Goal: Obtain resource: Download file/media

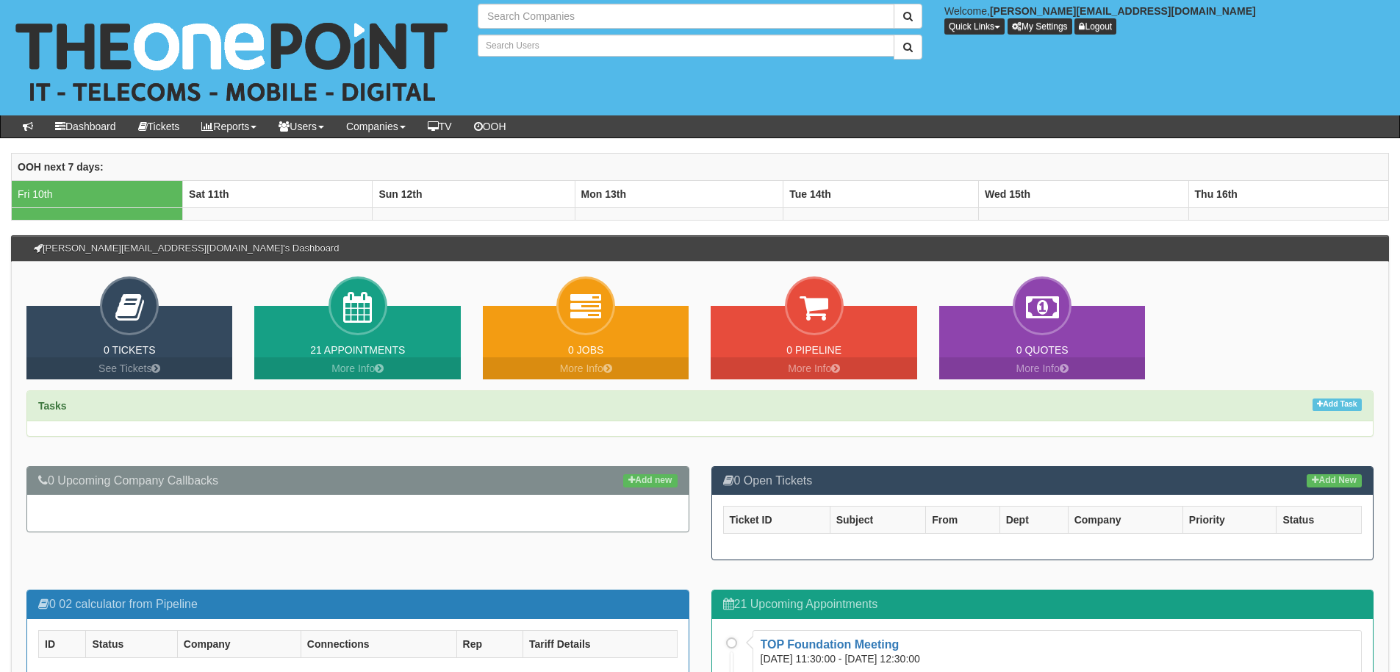
type input "Search Companies"
type input "Search Users"
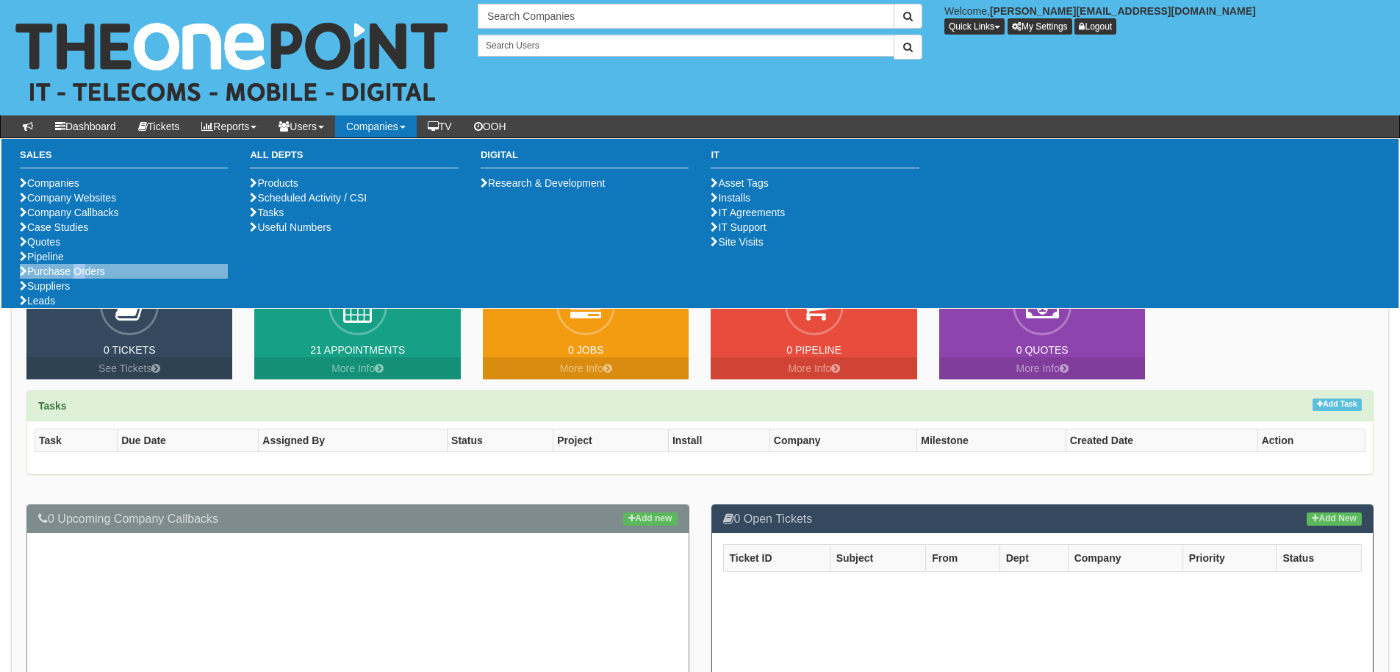
drag, startPoint x: 74, startPoint y: 327, endPoint x: 82, endPoint y: 334, distance: 10.4
click at [82, 308] on ul "Companies Company Websites Company Callbacks Case Studies Quotes Pipeline Purch…" at bounding box center [124, 242] width 208 height 132
drag, startPoint x: 82, startPoint y: 334, endPoint x: 165, endPoint y: 334, distance: 83.8
click at [165, 279] on li "Purchase Orders" at bounding box center [124, 271] width 208 height 15
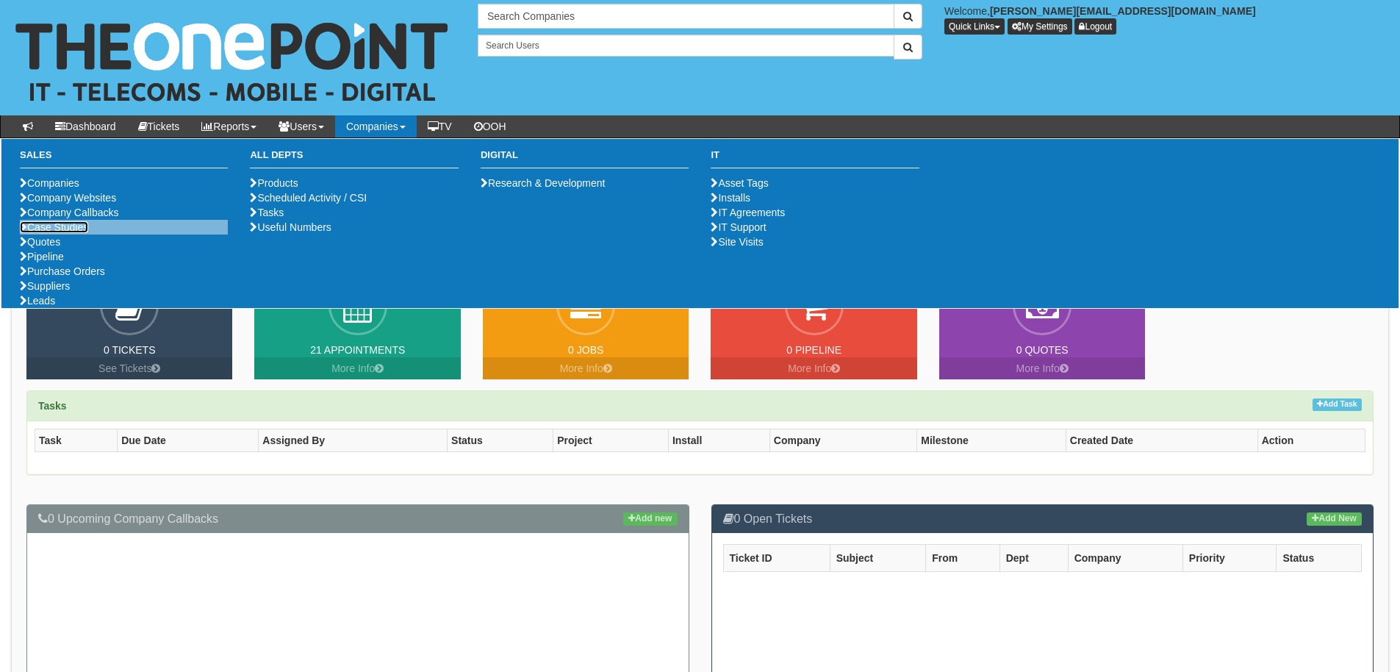
click at [74, 233] on link "Case Studies" at bounding box center [54, 227] width 68 height 12
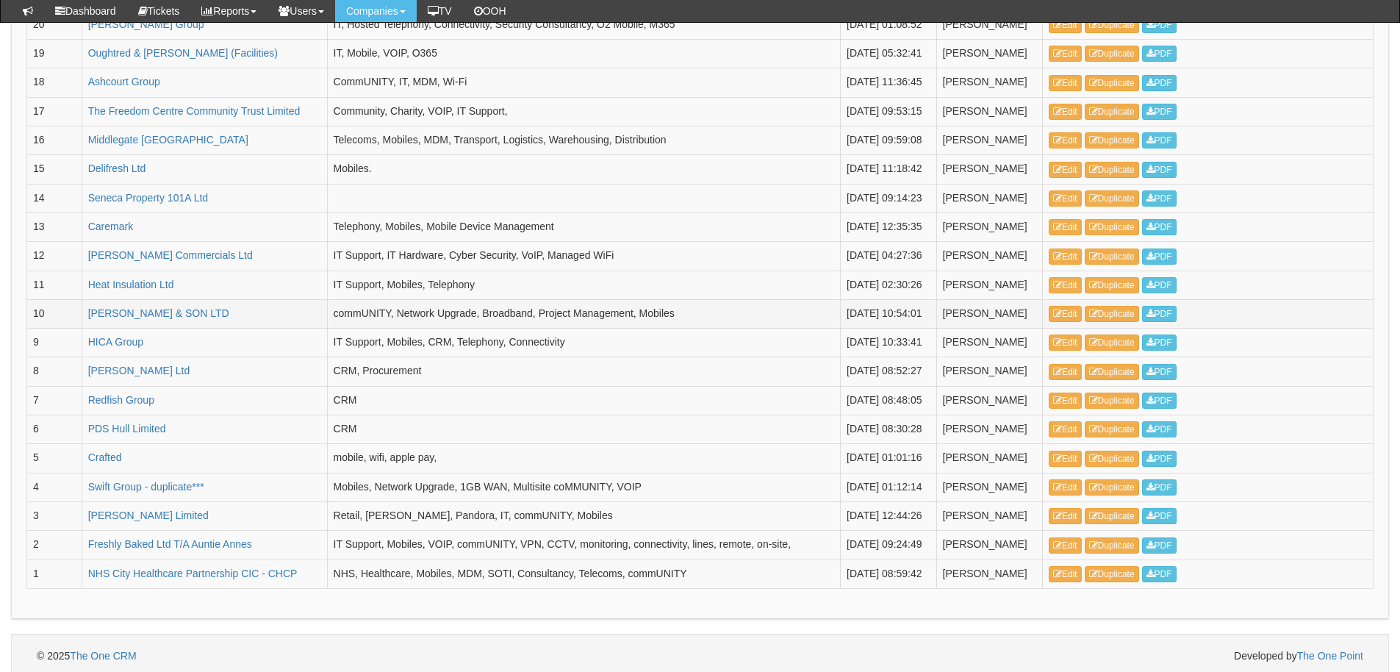
scroll to position [368, 0]
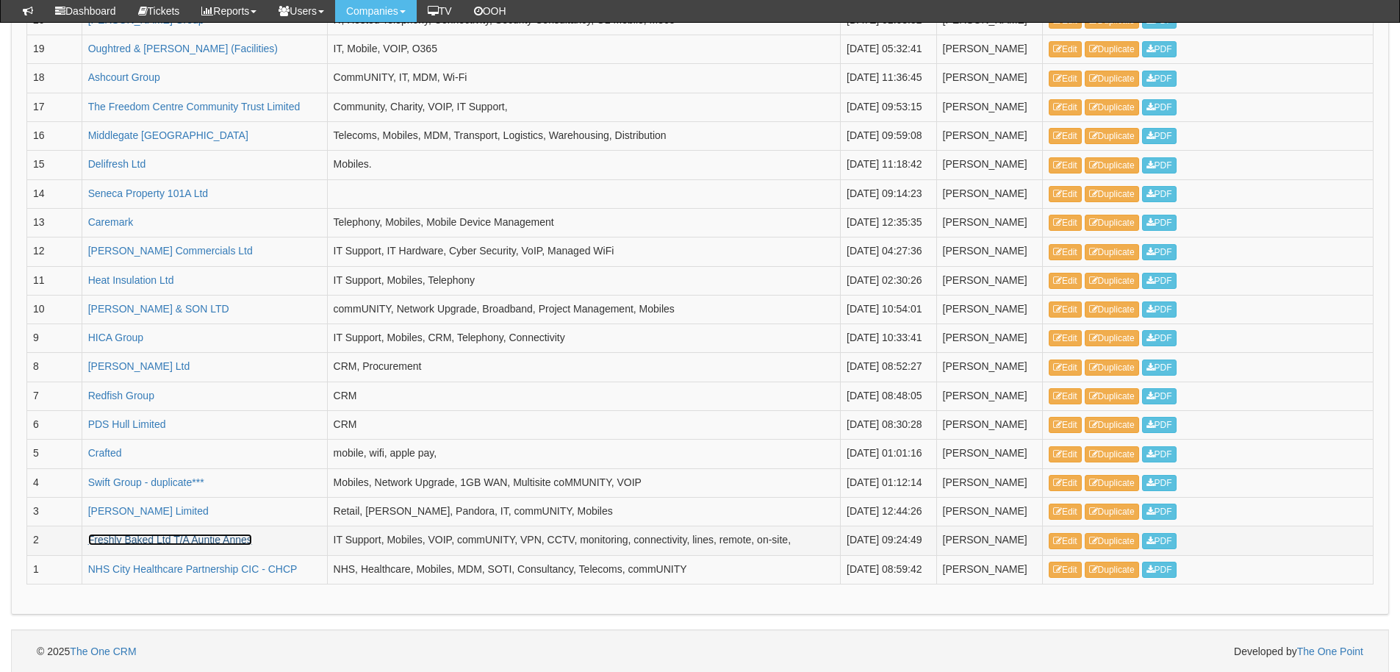
click at [215, 537] on link "Freshly Baked Ltd T/A Auntie Annes" at bounding box center [170, 540] width 164 height 12
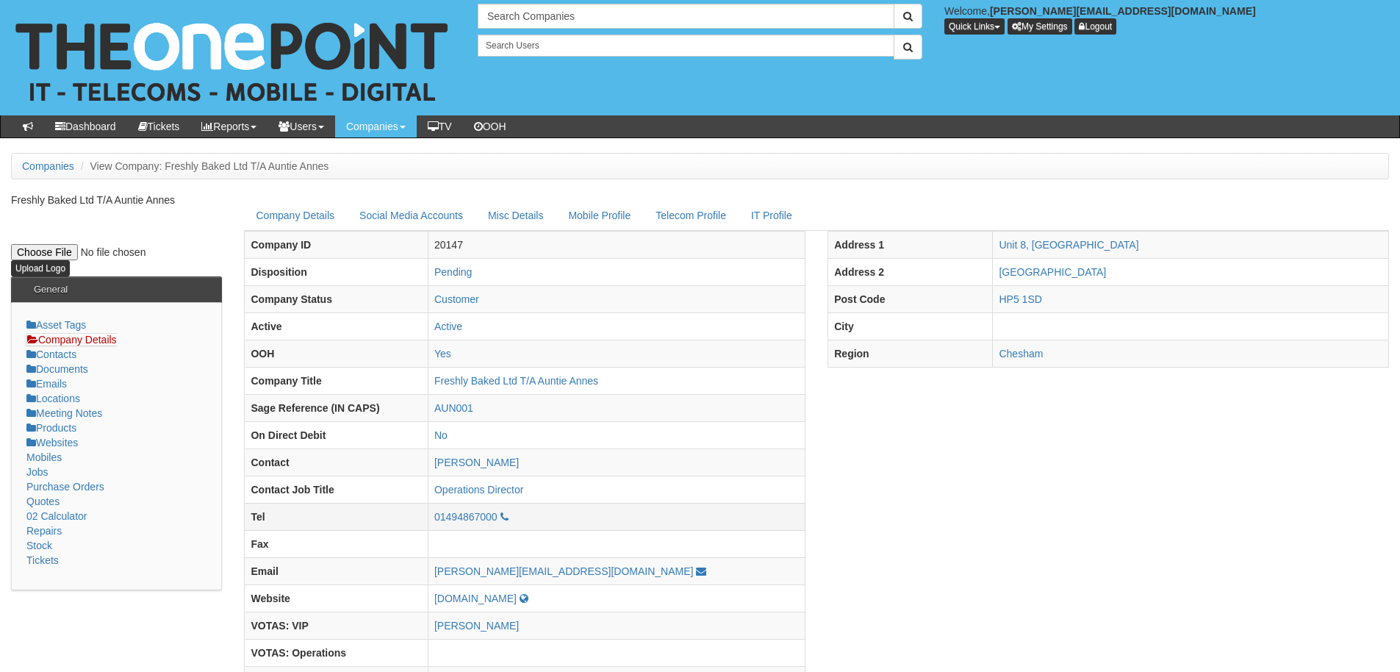
scroll to position [368, 0]
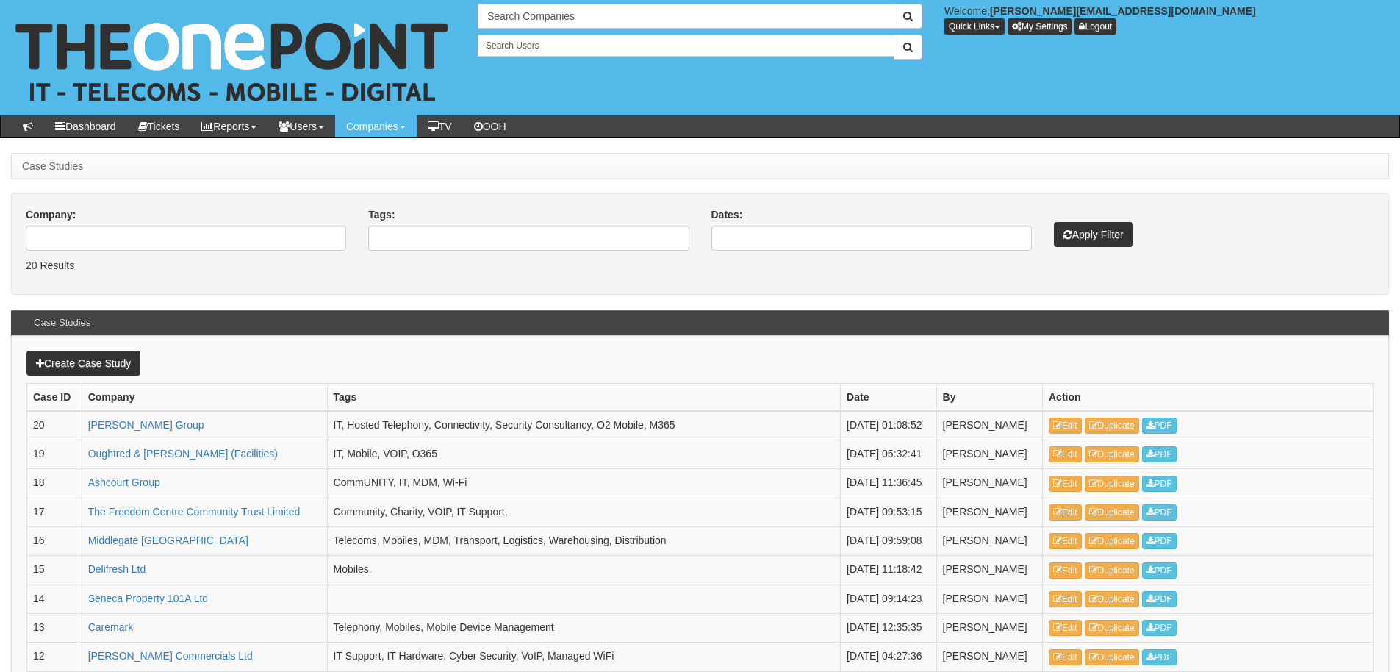
scroll to position [405, 0]
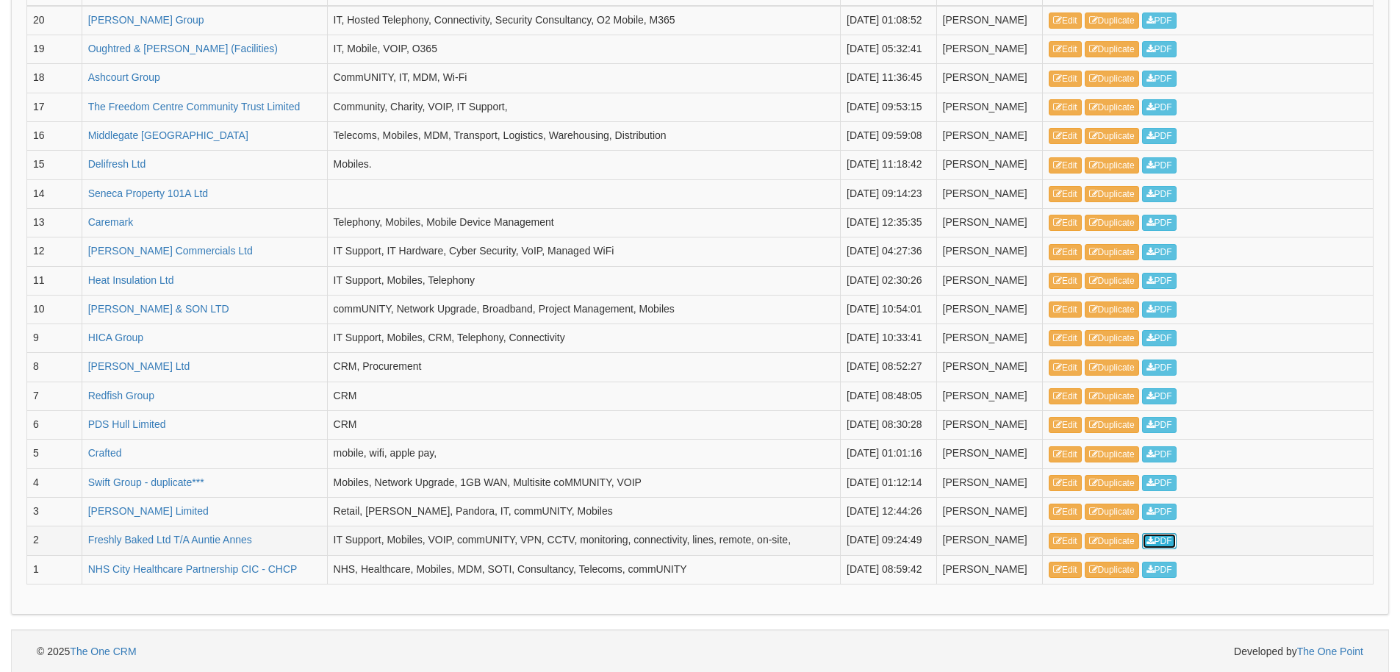
click at [1161, 544] on link "PDF" at bounding box center [1159, 541] width 35 height 16
click at [1176, 507] on link "PDF" at bounding box center [1159, 512] width 35 height 16
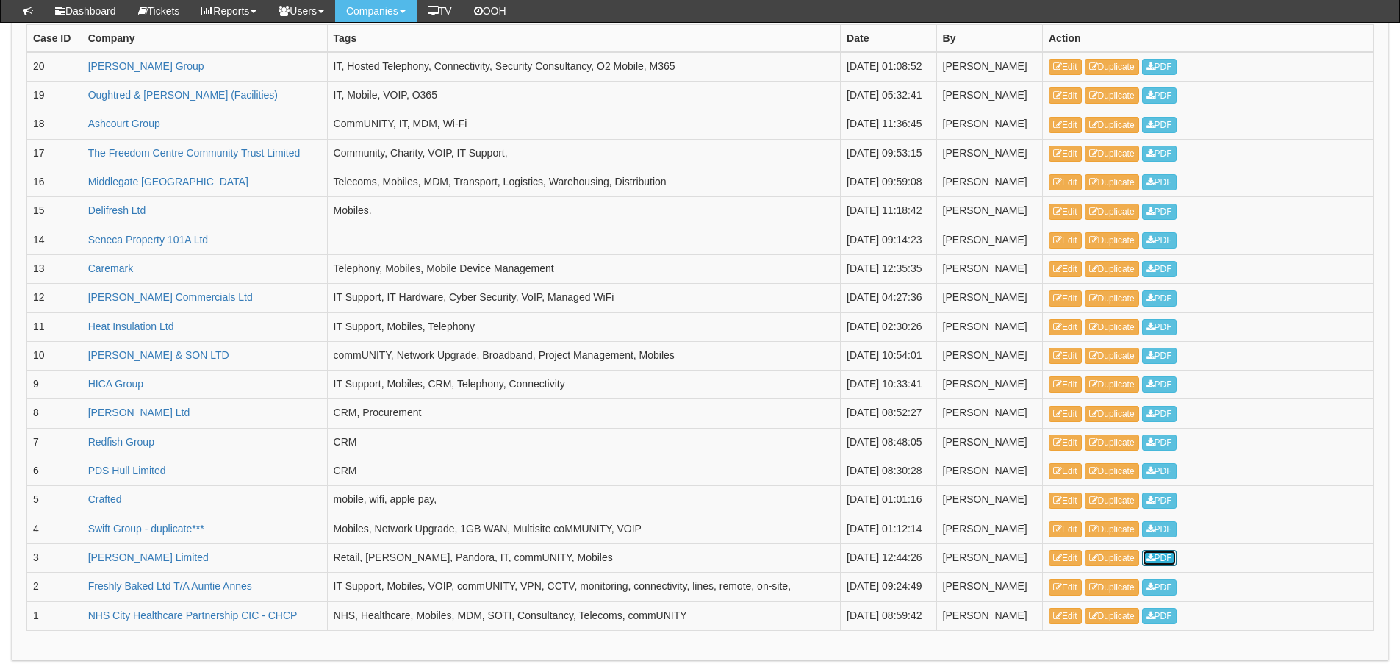
scroll to position [296, 0]
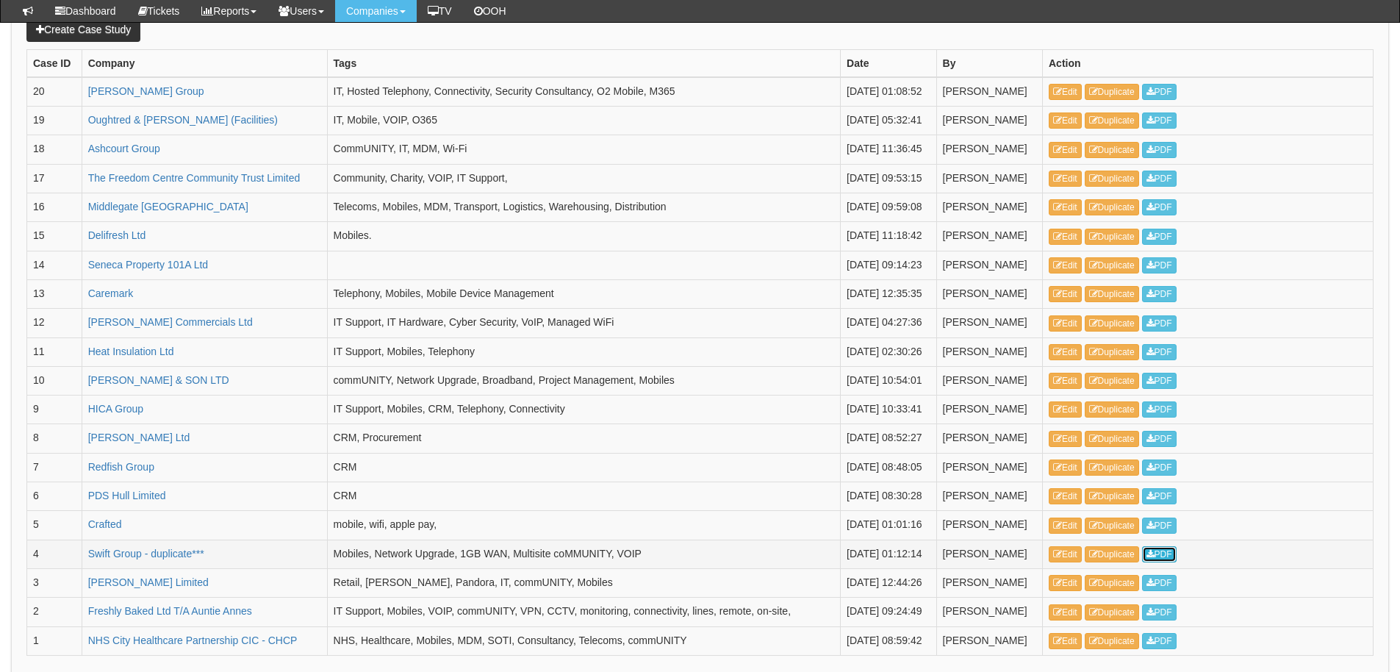
click at [1148, 548] on link "PDF" at bounding box center [1159, 554] width 35 height 16
